Goal: Obtain resource: Download file/media

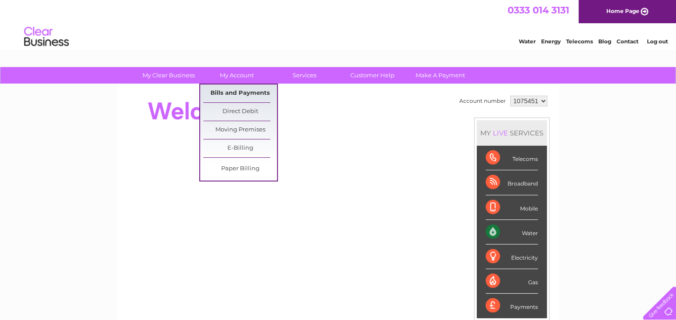
click at [222, 91] on link "Bills and Payments" at bounding box center [240, 93] width 74 height 18
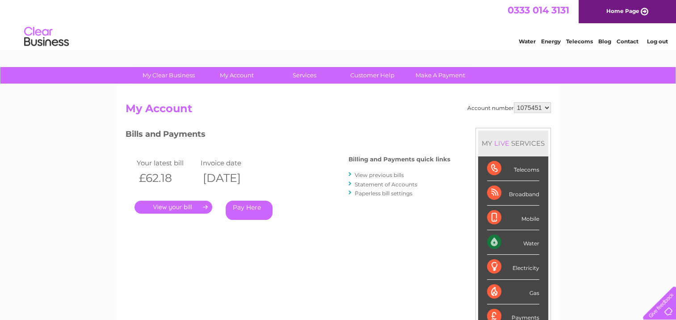
click at [372, 173] on link "View previous bills" at bounding box center [379, 175] width 49 height 7
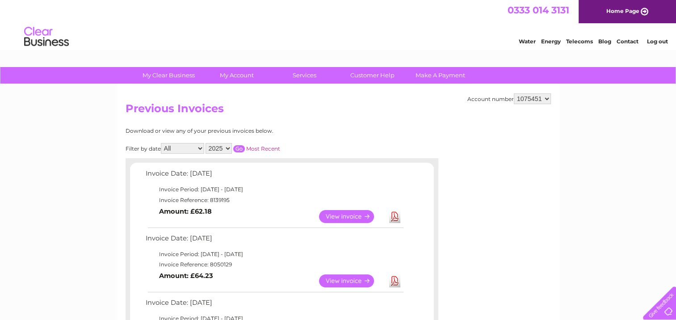
click at [393, 216] on link "Download" at bounding box center [394, 216] width 11 height 13
